Goal: Navigation & Orientation: Understand site structure

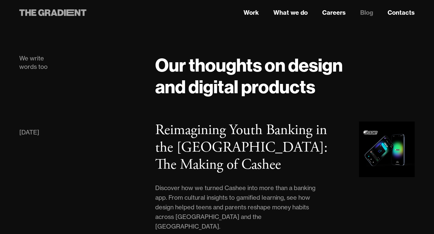
click at [31, 13] on icon at bounding box center [28, 12] width 6 height 7
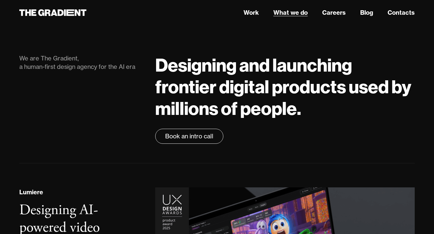
click at [290, 15] on link "What we do" at bounding box center [290, 12] width 34 height 9
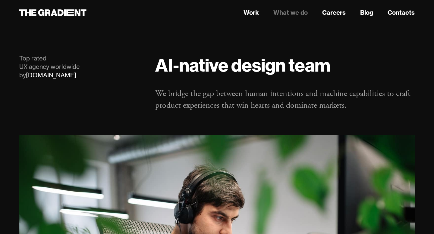
click at [255, 14] on link "Work" at bounding box center [250, 12] width 15 height 9
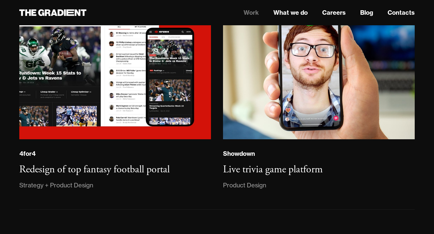
scroll to position [1309, 0]
